Goal: Transaction & Acquisition: Download file/media

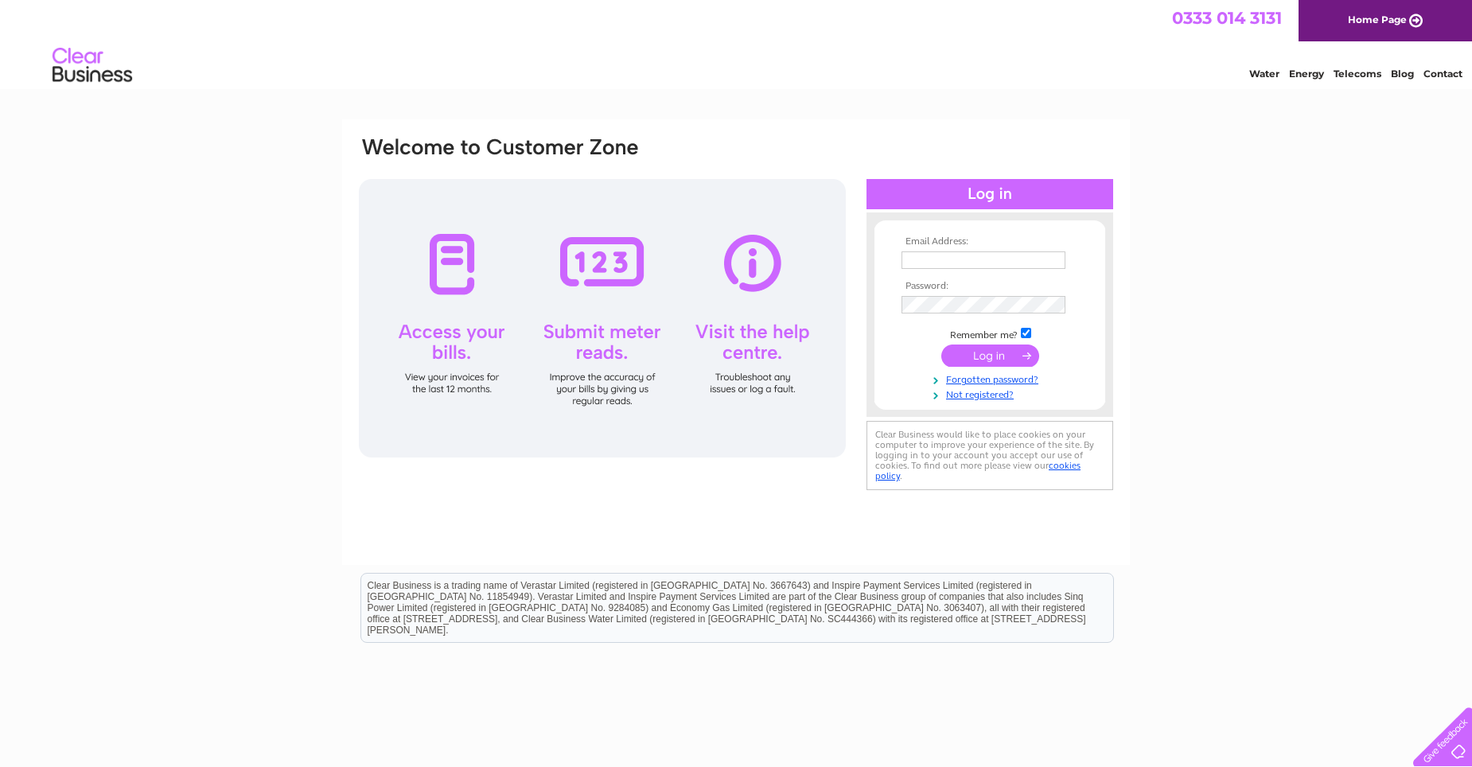
type input "hannah.andy@yahoo.co.uk"
click at [986, 344] on td at bounding box center [989, 355] width 185 height 30
click at [986, 351] on input "submit" at bounding box center [990, 355] width 98 height 22
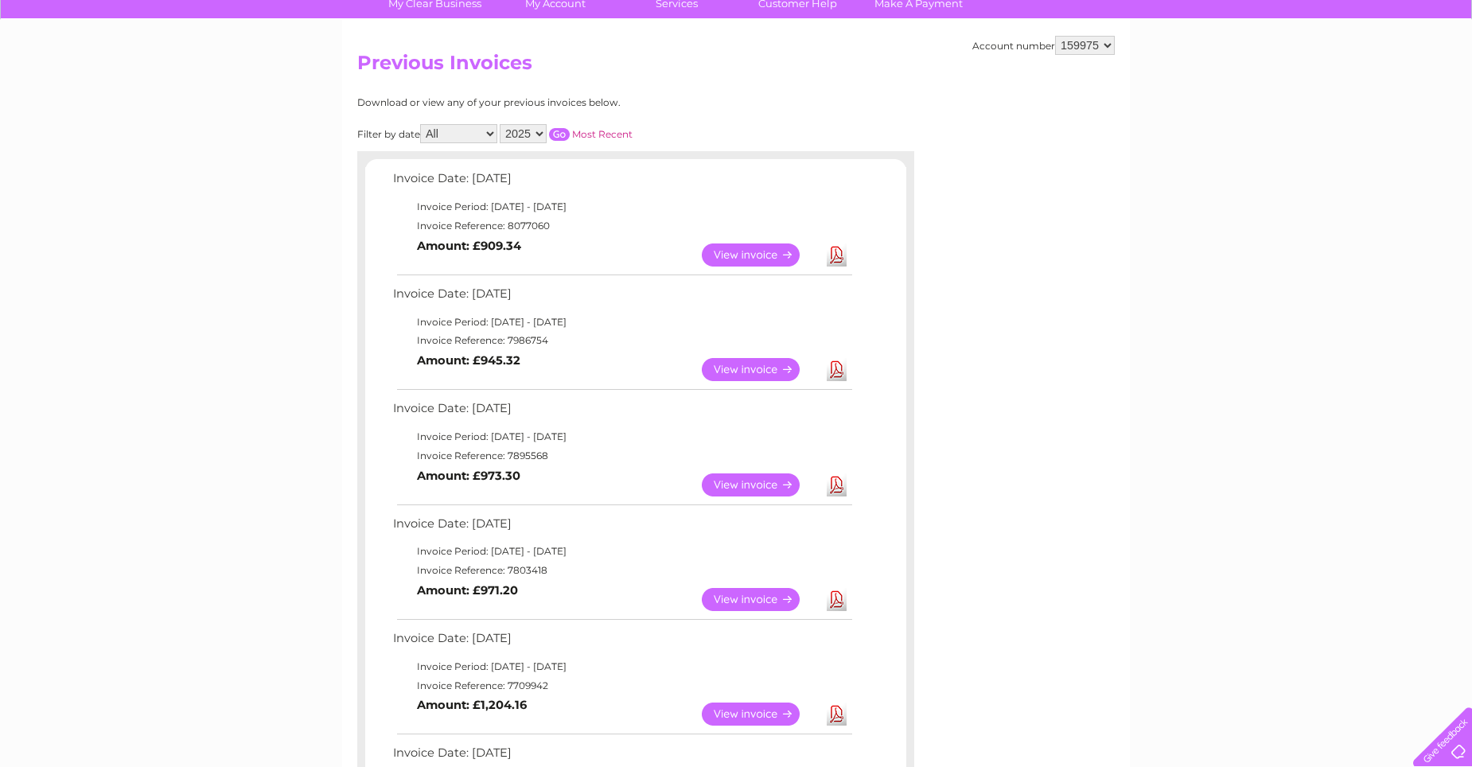
scroll to position [159, 0]
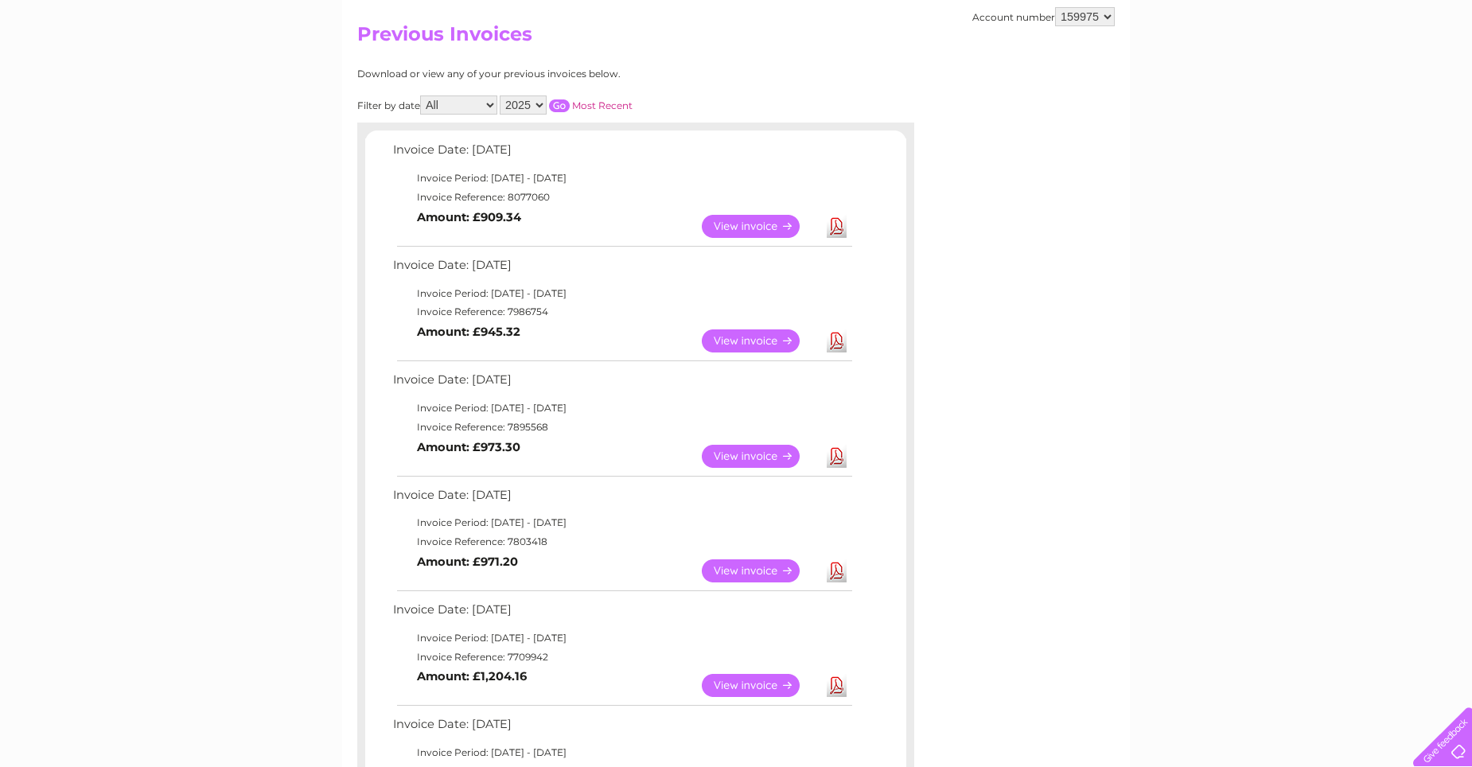
click at [838, 228] on link "Download" at bounding box center [836, 226] width 20 height 23
click at [837, 345] on link "Download" at bounding box center [836, 340] width 20 height 23
click at [836, 461] on link "Download" at bounding box center [836, 456] width 20 height 23
click at [834, 576] on link "Download" at bounding box center [836, 570] width 20 height 23
click at [838, 681] on link "Download" at bounding box center [836, 685] width 20 height 23
